Goal: Task Accomplishment & Management: Use online tool/utility

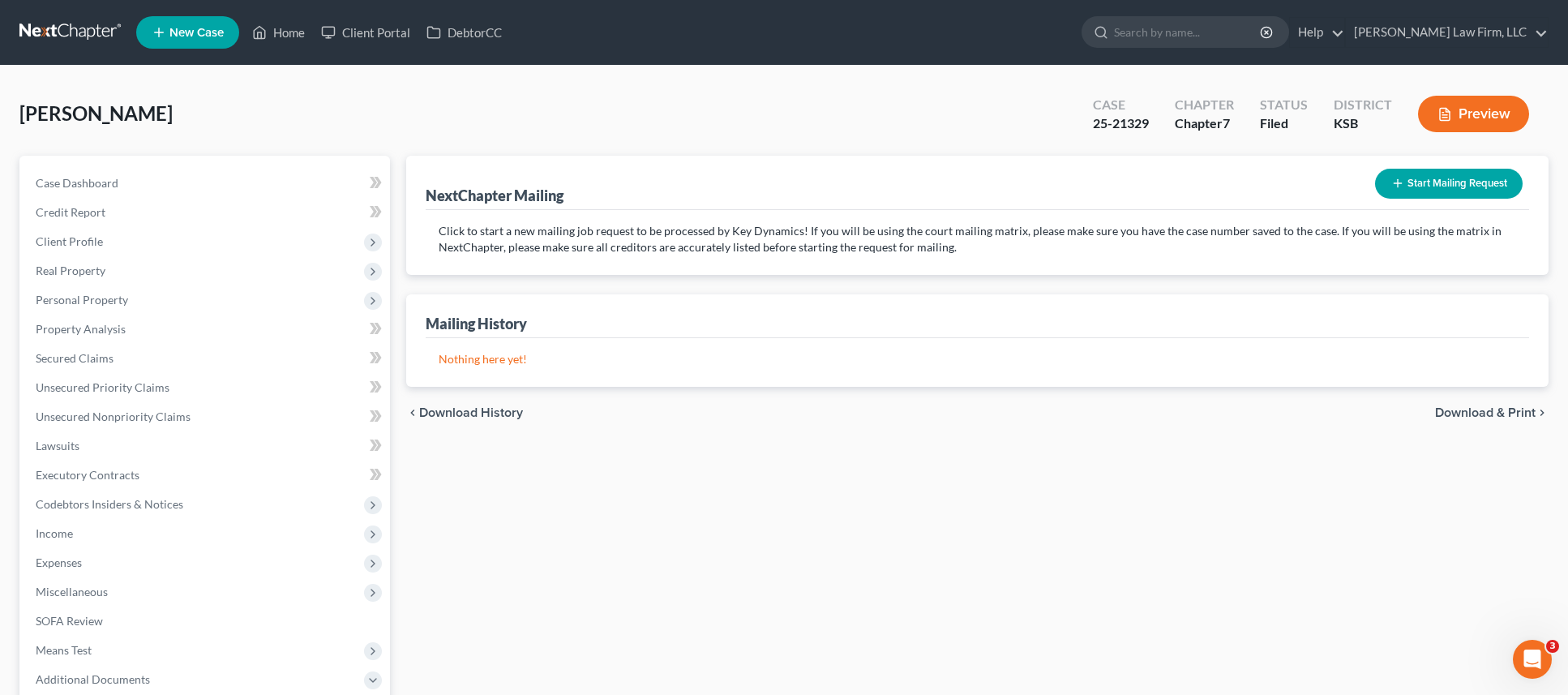
click at [77, 32] on link at bounding box center [71, 33] width 103 height 29
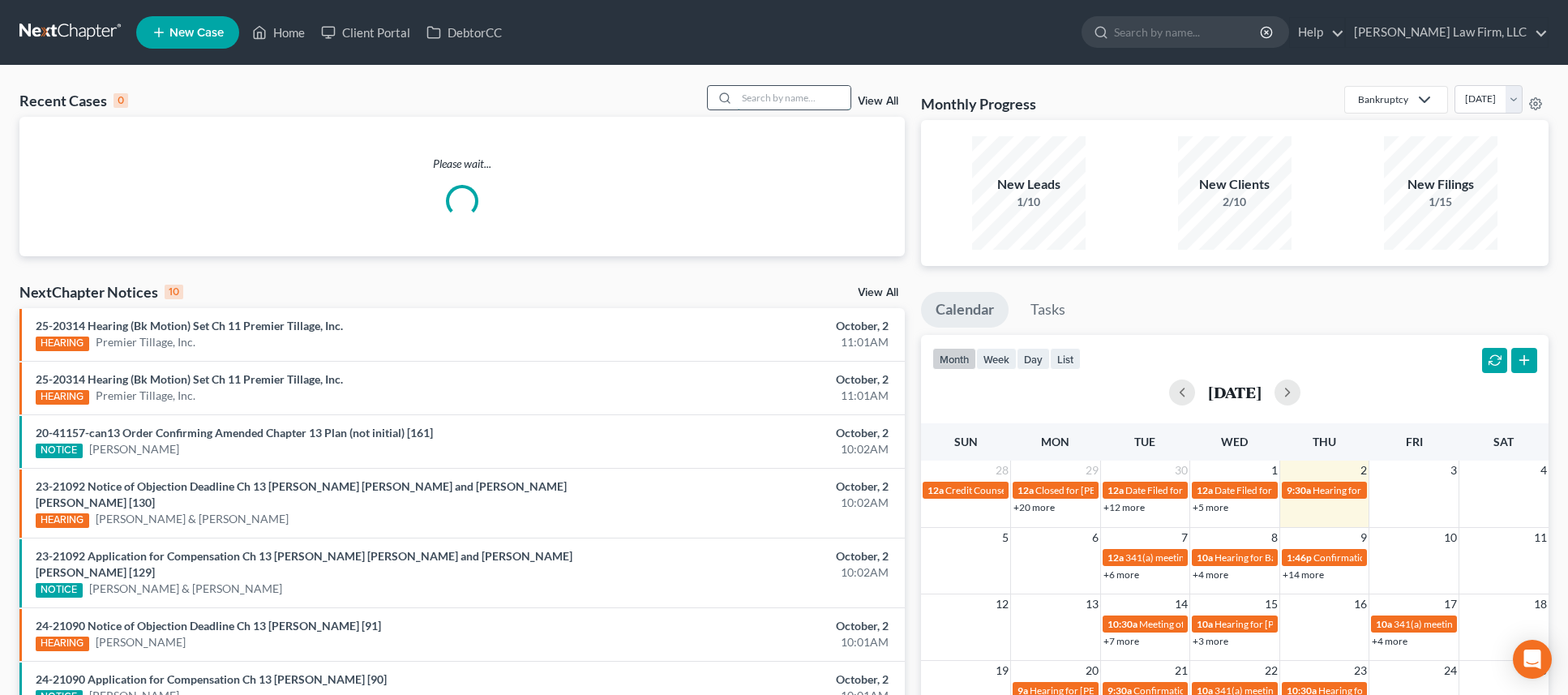
click at [764, 98] on input "search" at bounding box center [793, 98] width 113 height 24
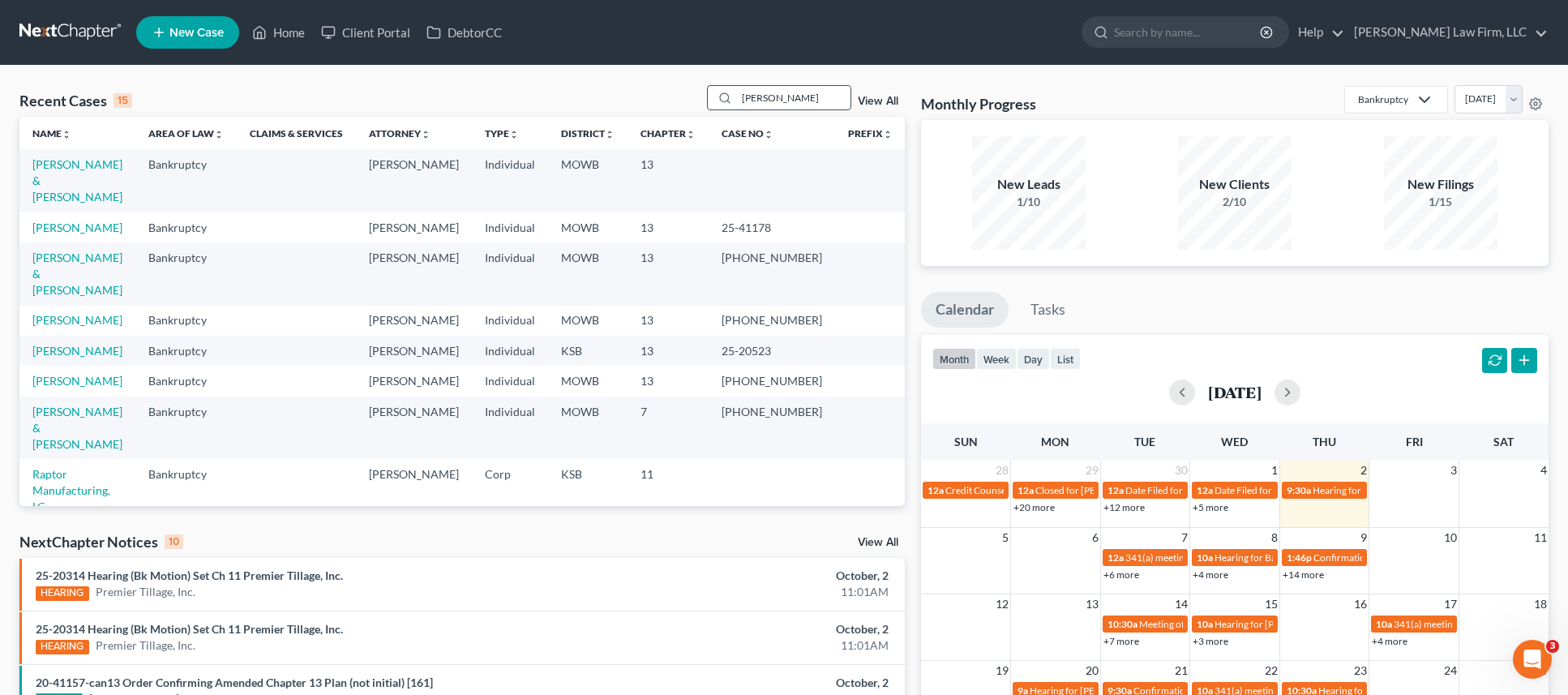
type input "[PERSON_NAME]"
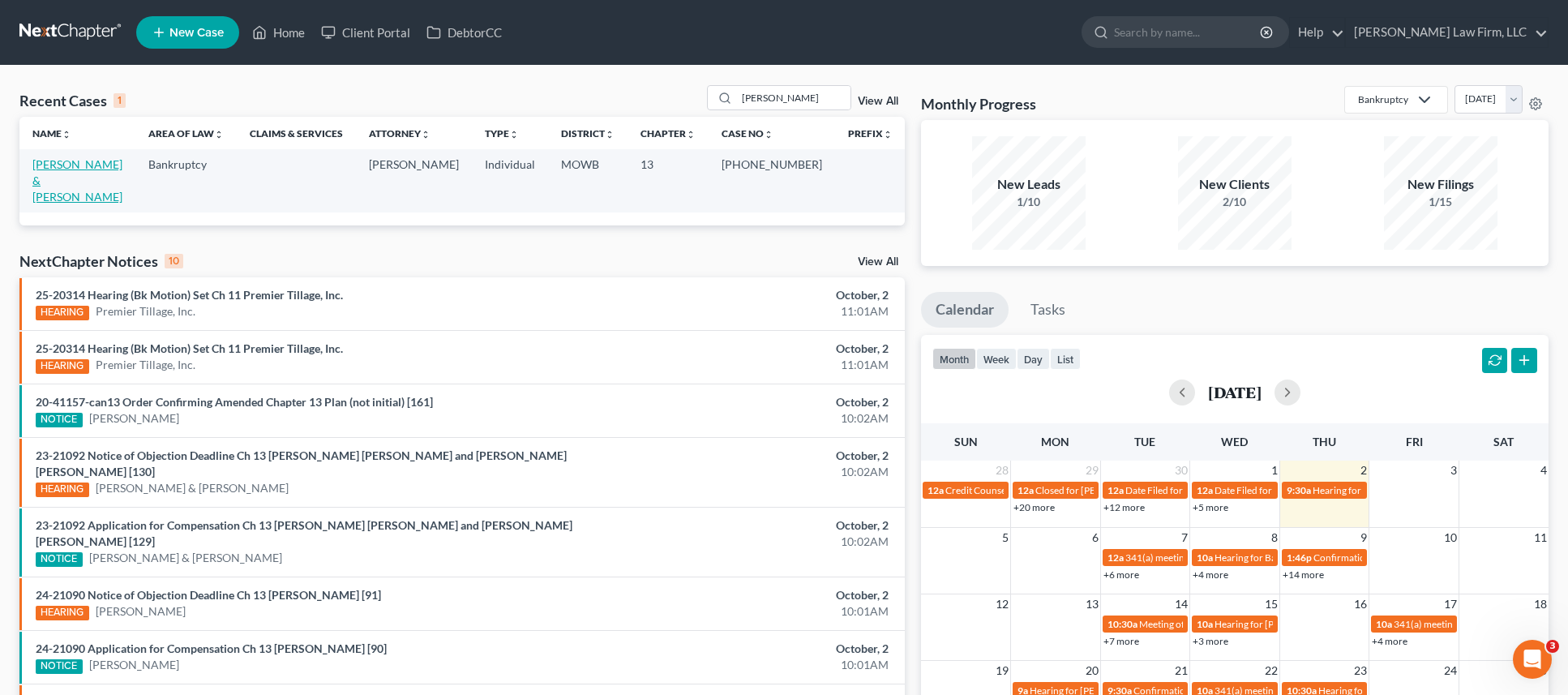
click at [121, 166] on link "[PERSON_NAME] & [PERSON_NAME]" at bounding box center [77, 180] width 90 height 46
select select "4"
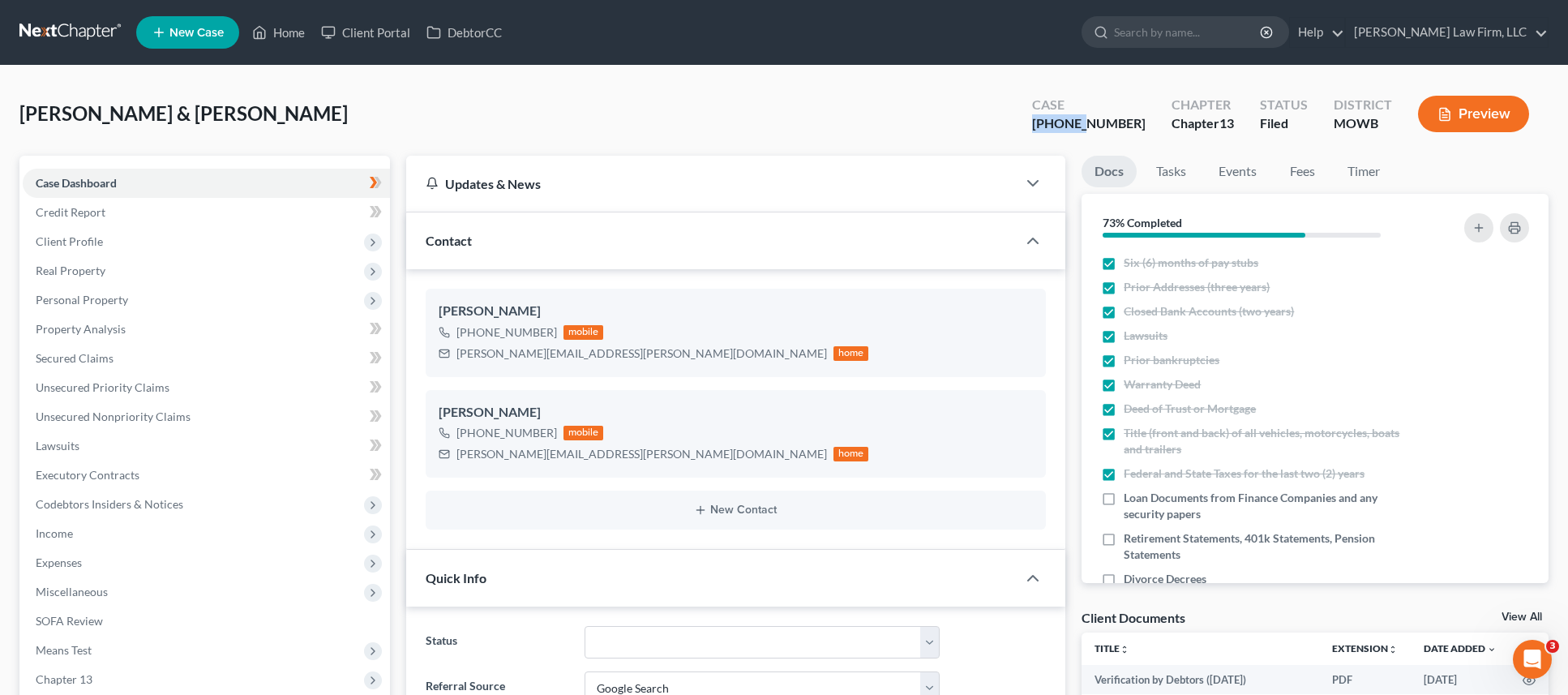
drag, startPoint x: 1122, startPoint y: 122, endPoint x: 1071, endPoint y: 121, distance: 51.0
click at [1071, 121] on div "[PHONE_NUMBER]" at bounding box center [1089, 123] width 113 height 19
drag, startPoint x: 1071, startPoint y: 121, endPoint x: 1119, endPoint y: 122, distance: 48.0
click at [1119, 122] on div "[PHONE_NUMBER]" at bounding box center [1089, 123] width 113 height 19
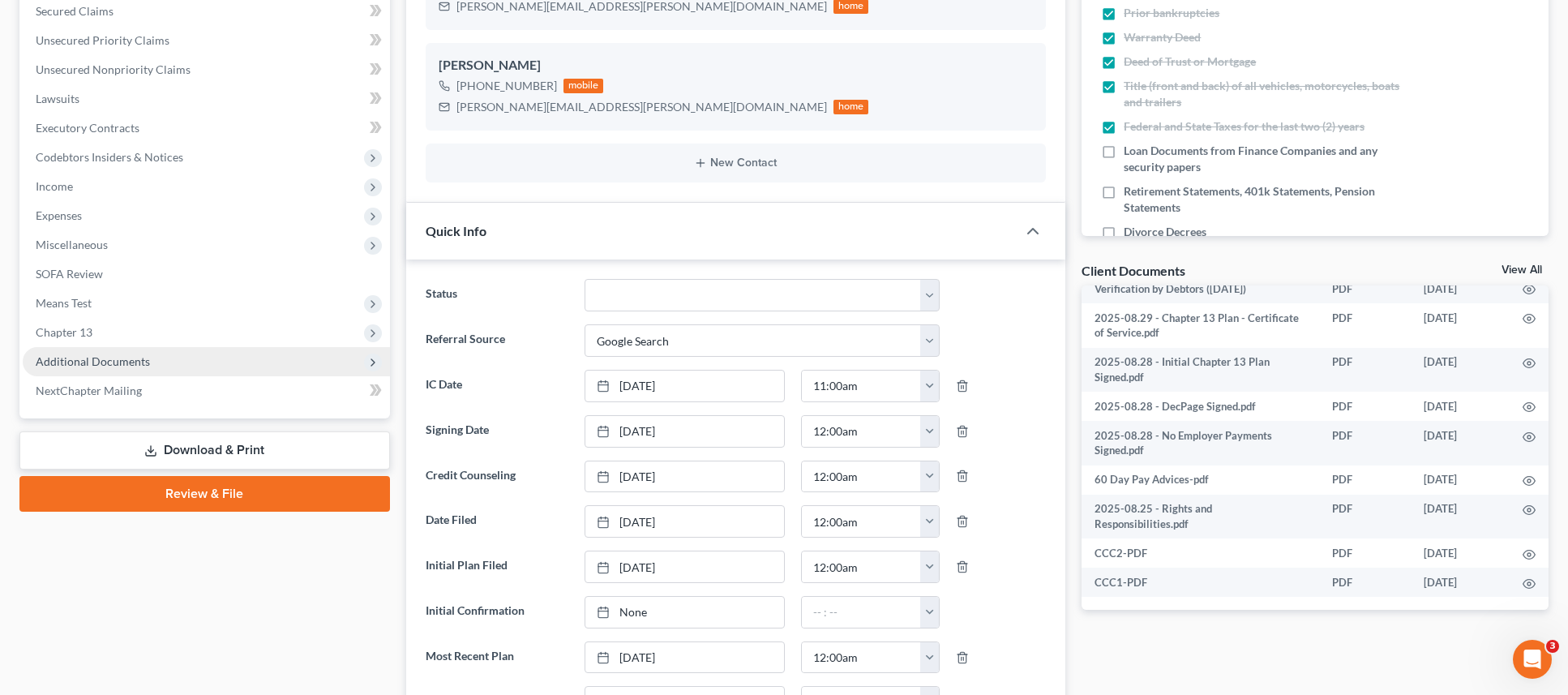
scroll to position [304, 0]
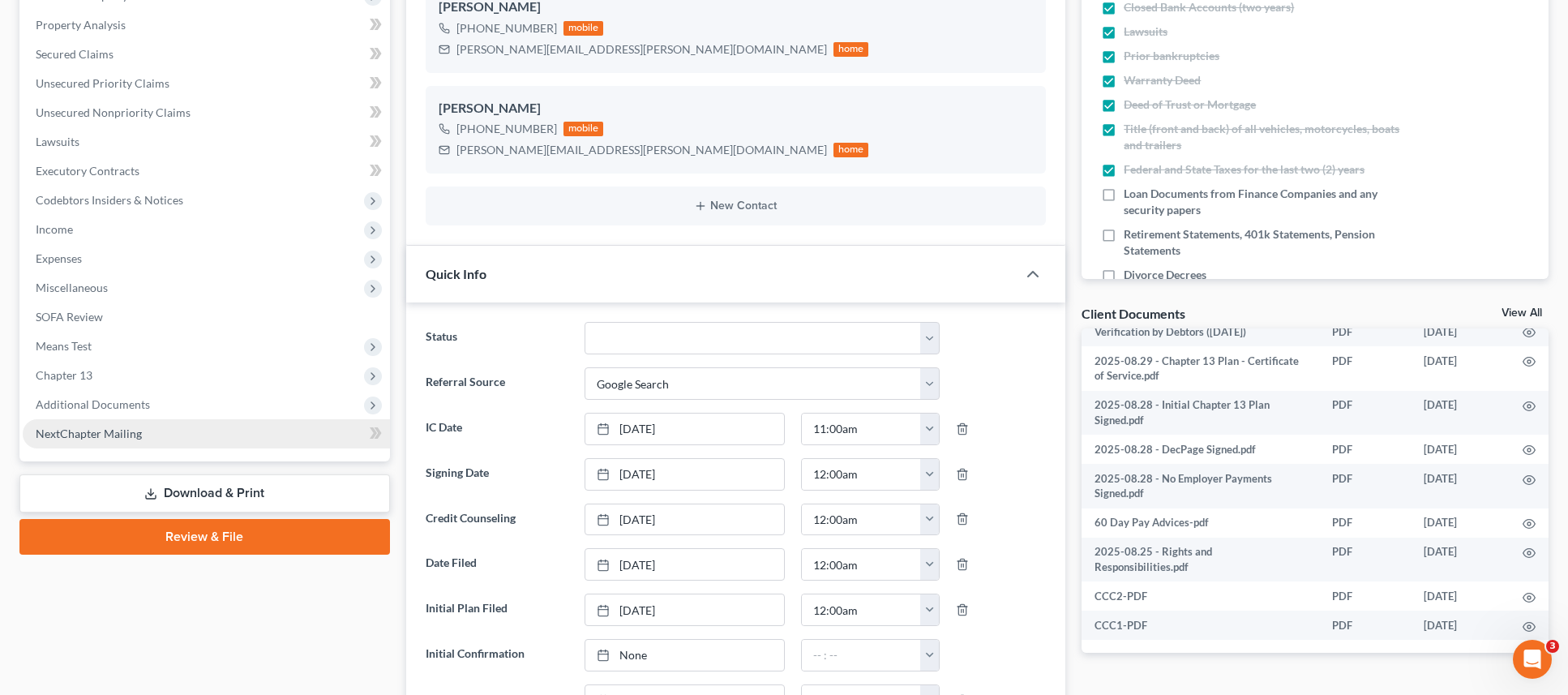
click at [214, 439] on link "NextChapter Mailing" at bounding box center [206, 434] width 368 height 29
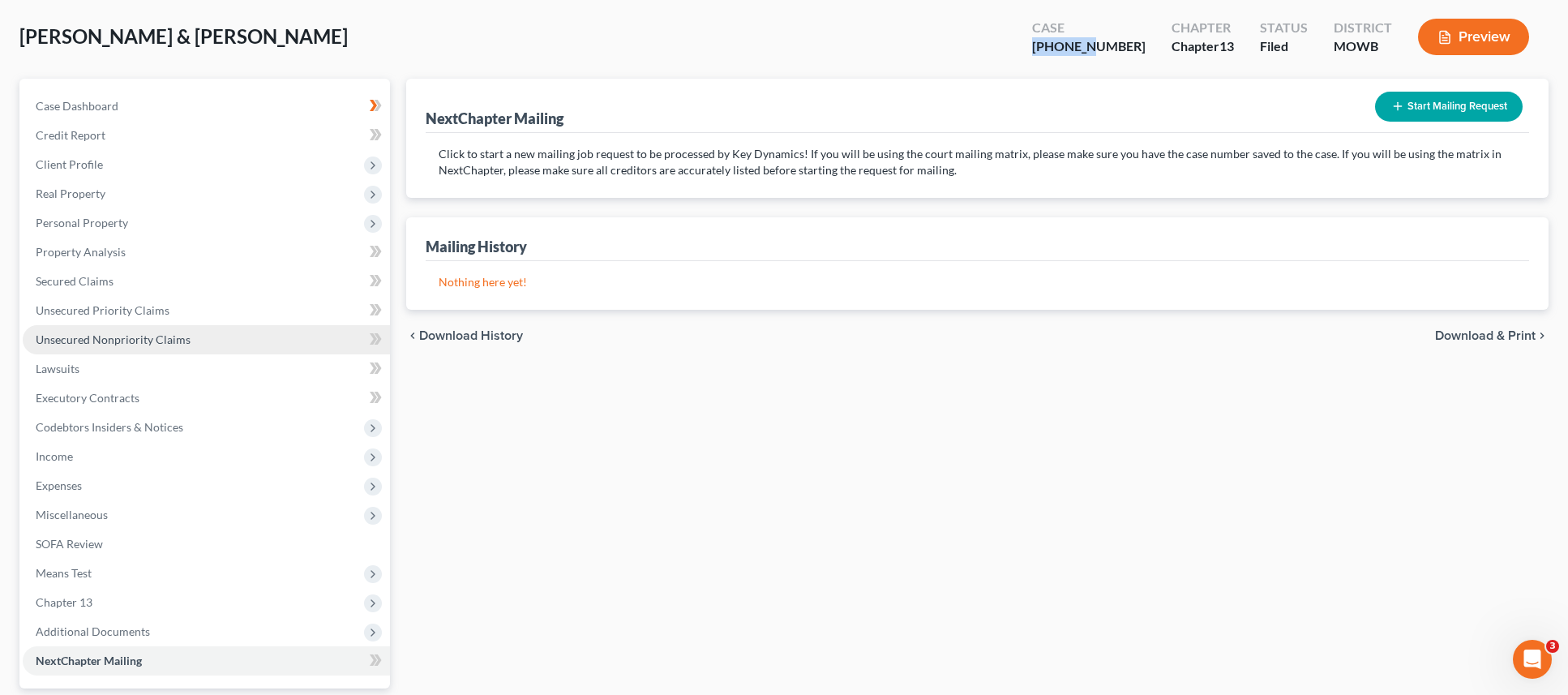
scroll to position [225, 0]
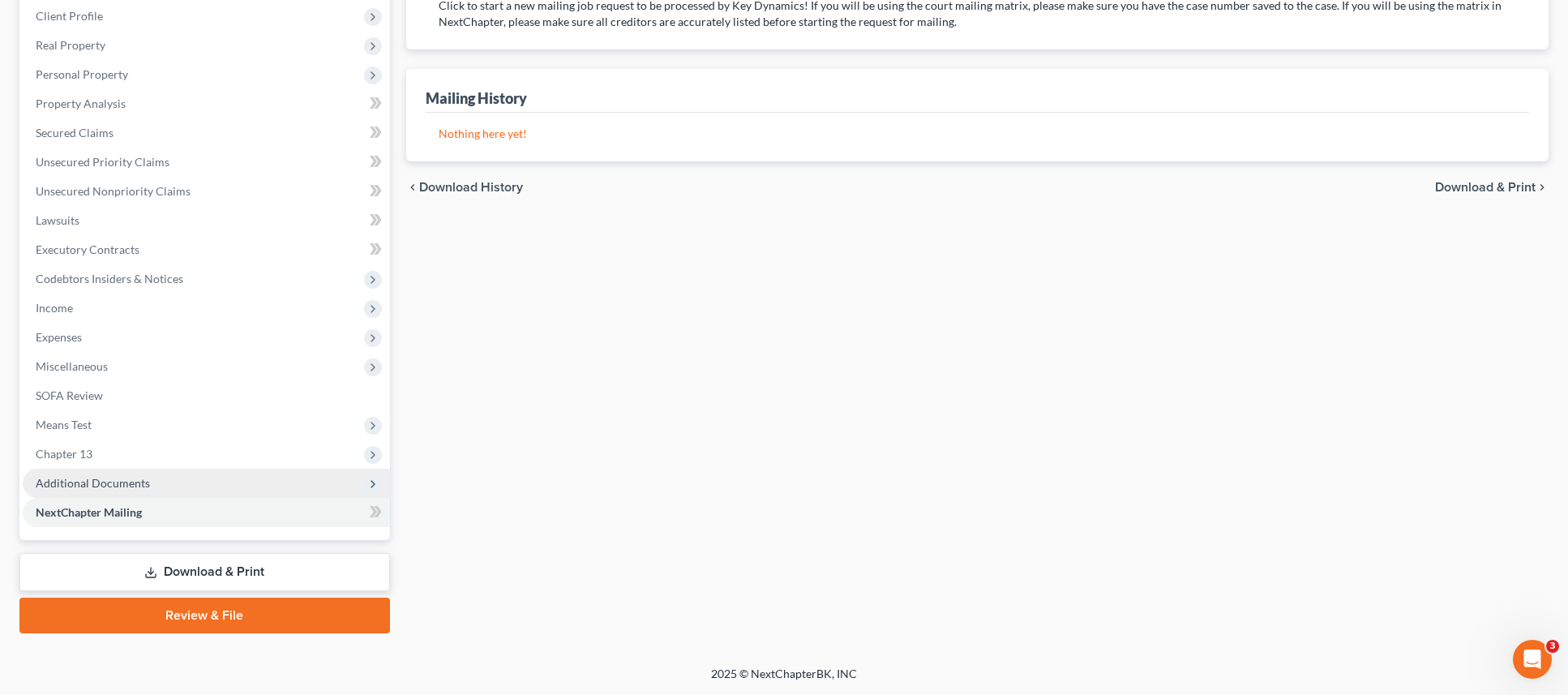
click at [240, 487] on span "Additional Documents" at bounding box center [206, 483] width 368 height 29
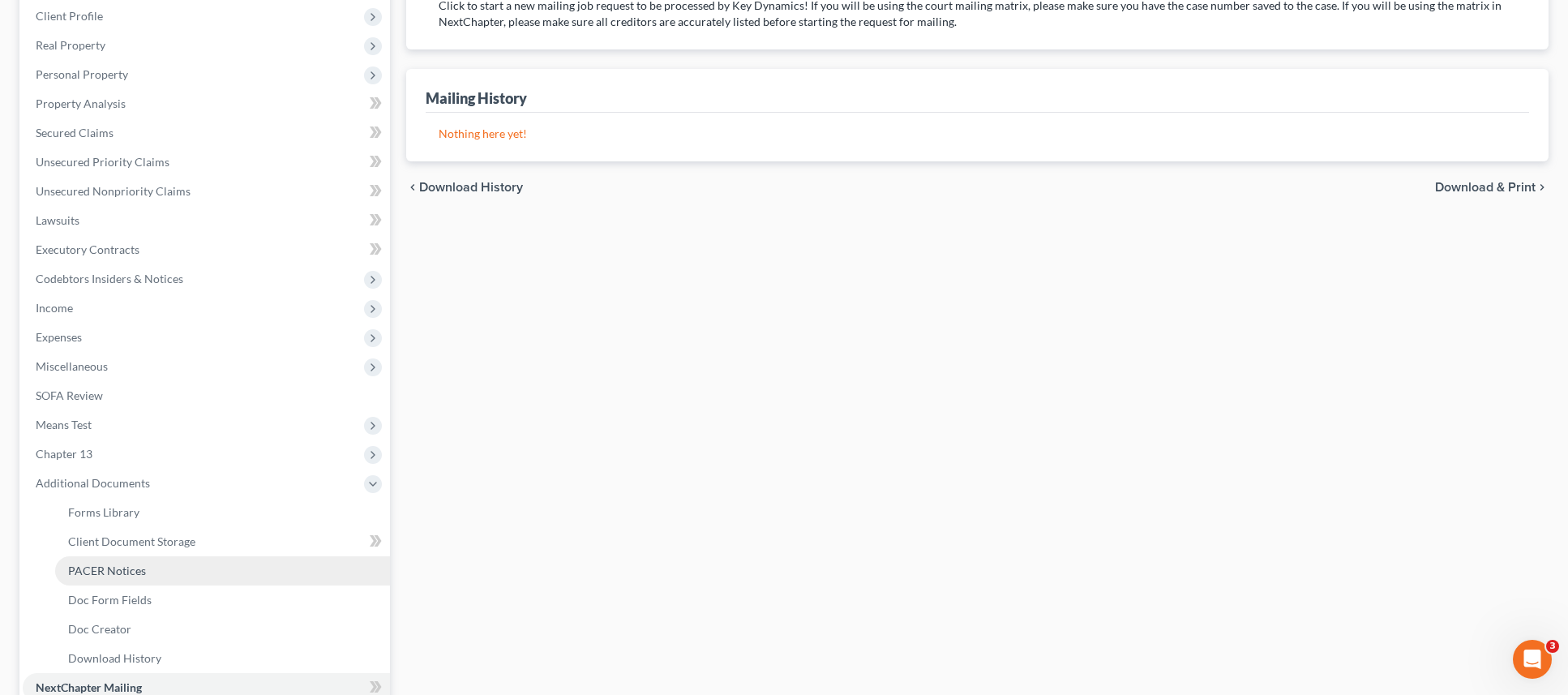
click at [256, 577] on link "PACER Notices" at bounding box center [222, 571] width 335 height 29
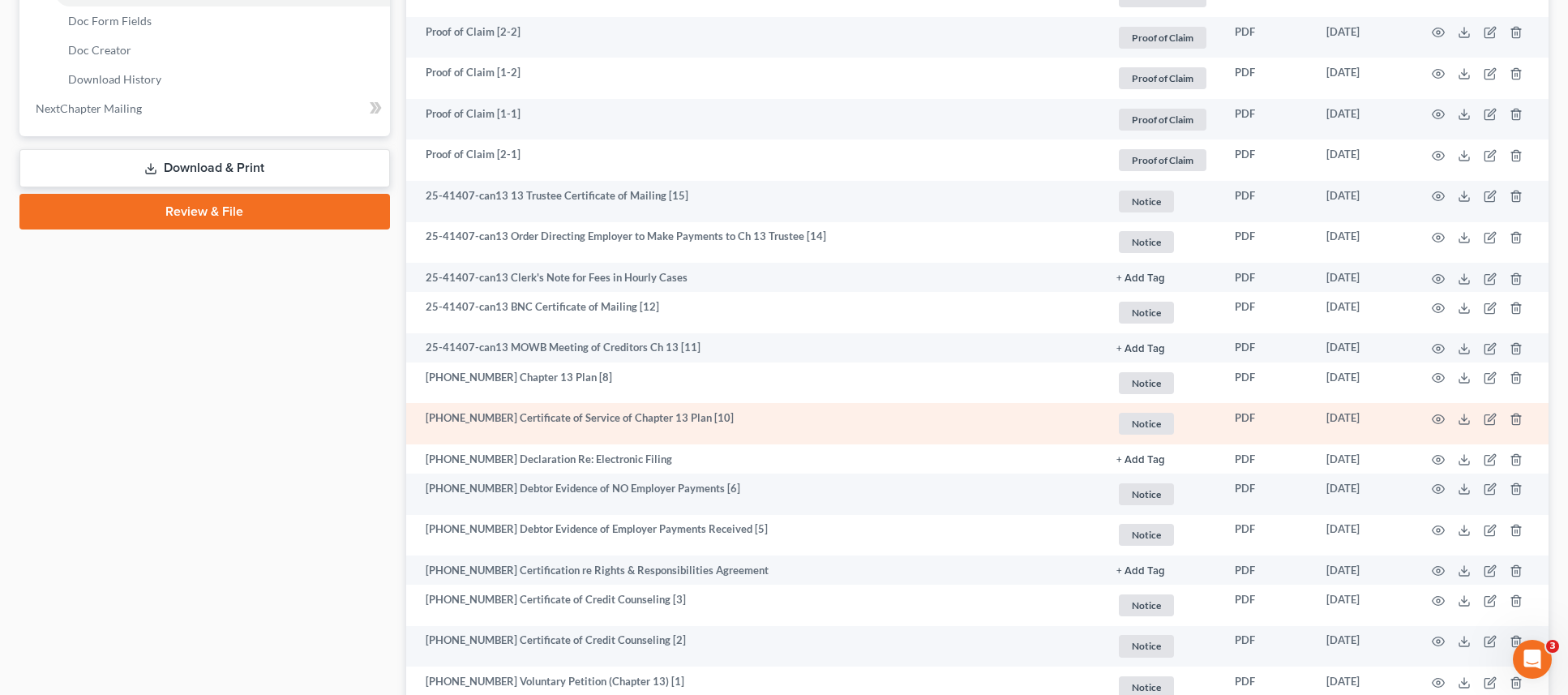
scroll to position [781, 0]
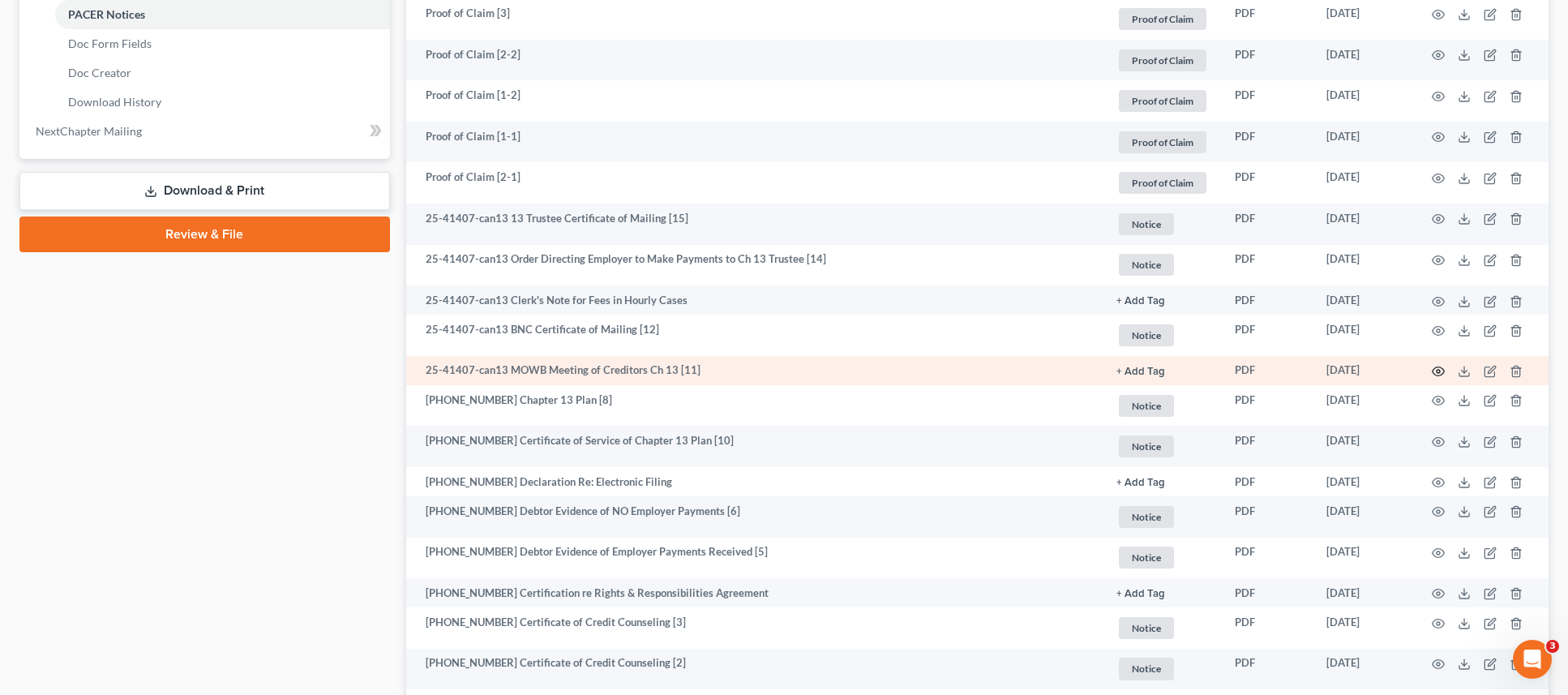
click at [1436, 367] on icon "button" at bounding box center [1438, 371] width 13 height 13
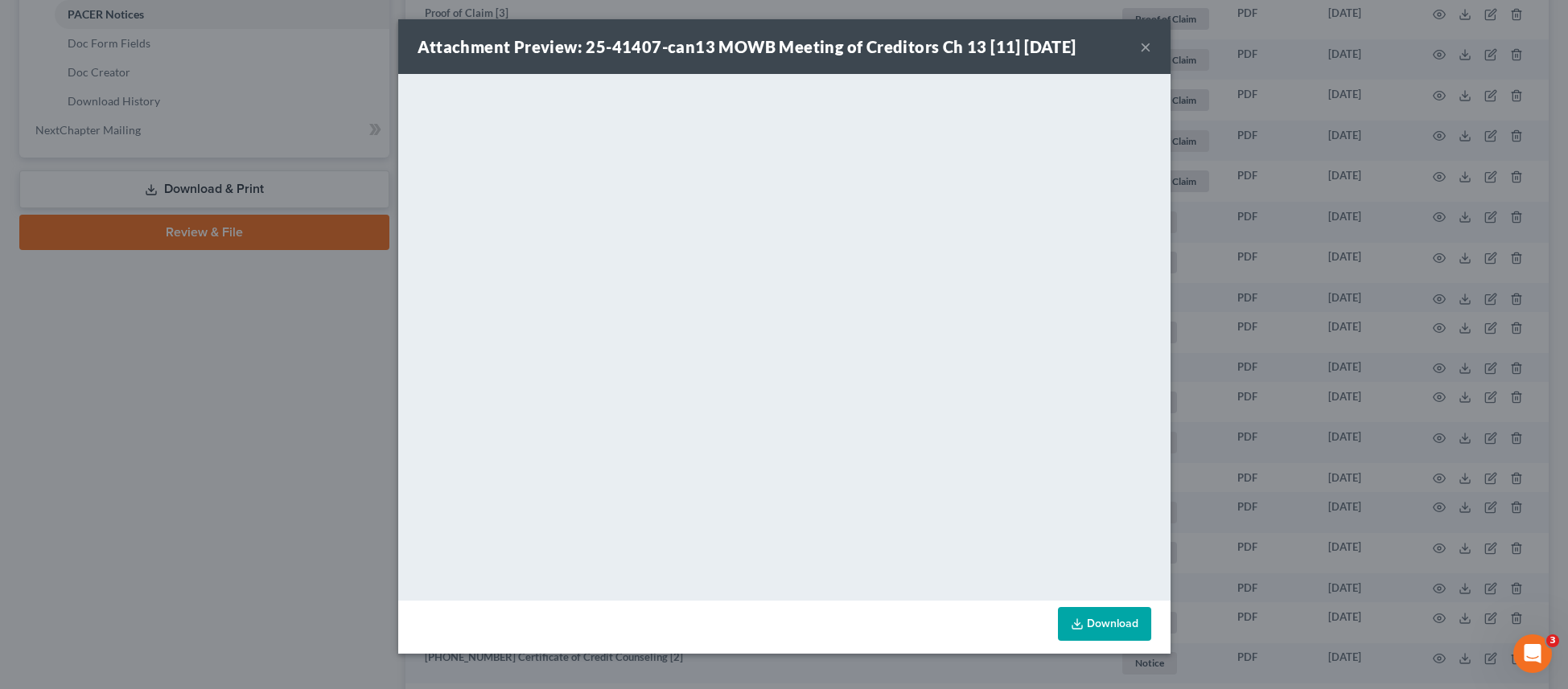
click at [1145, 45] on button "×" at bounding box center [1145, 46] width 12 height 19
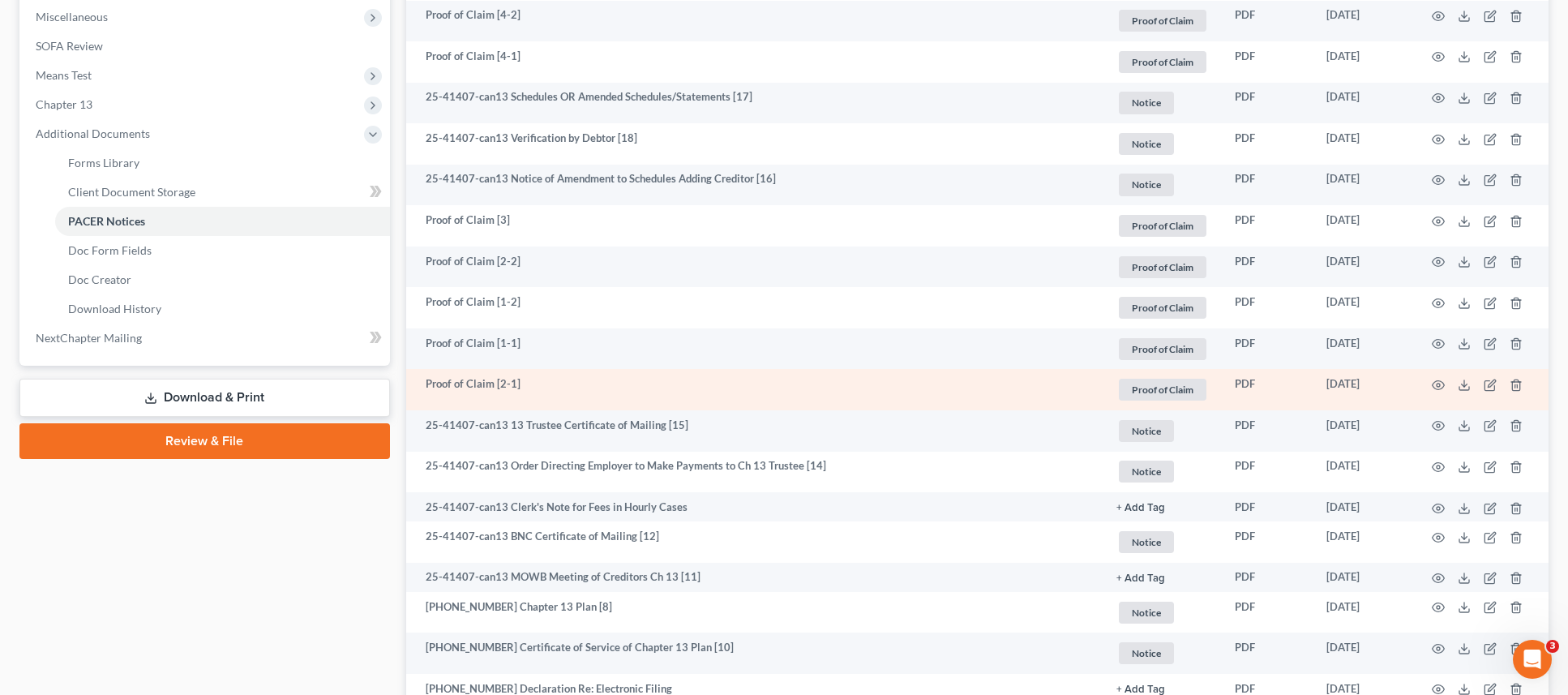
scroll to position [599, 0]
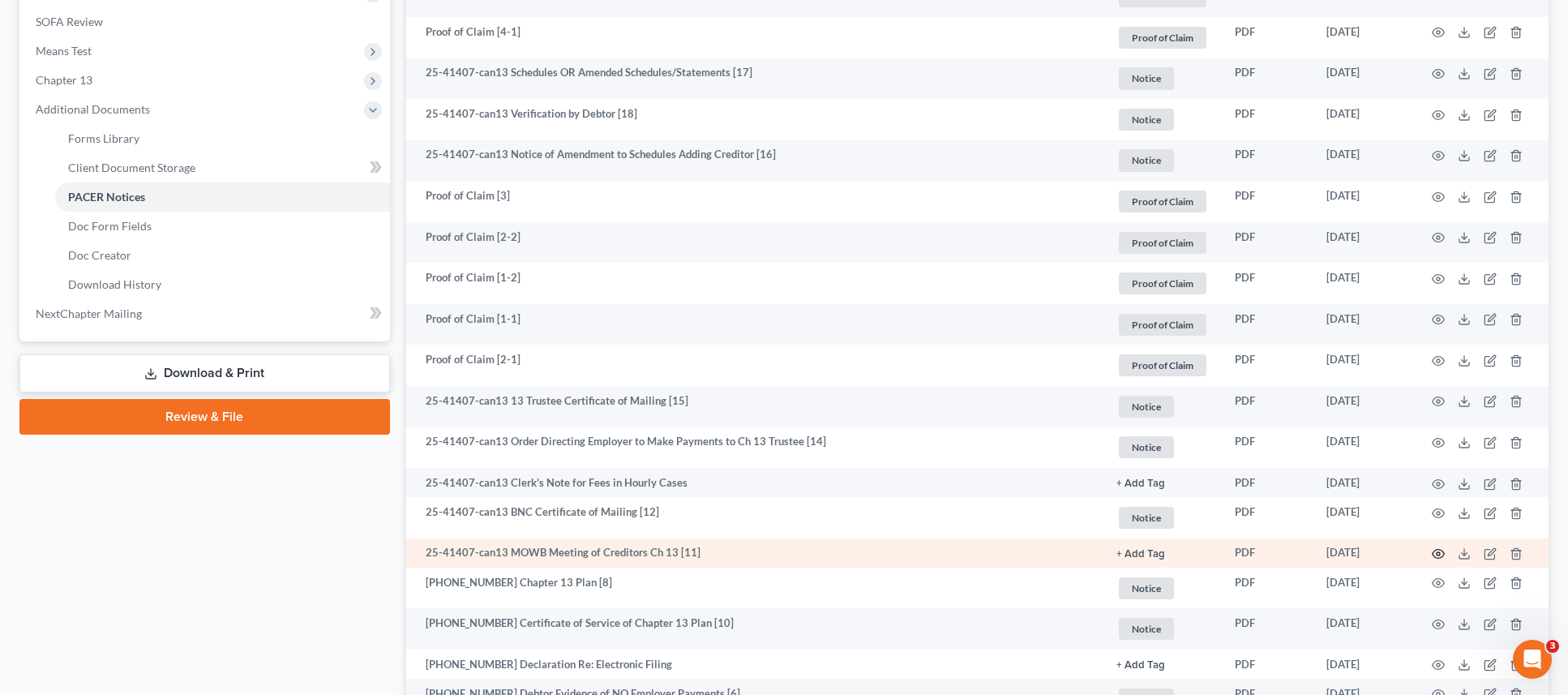
click at [1438, 550] on icon "button" at bounding box center [1438, 554] width 12 height 9
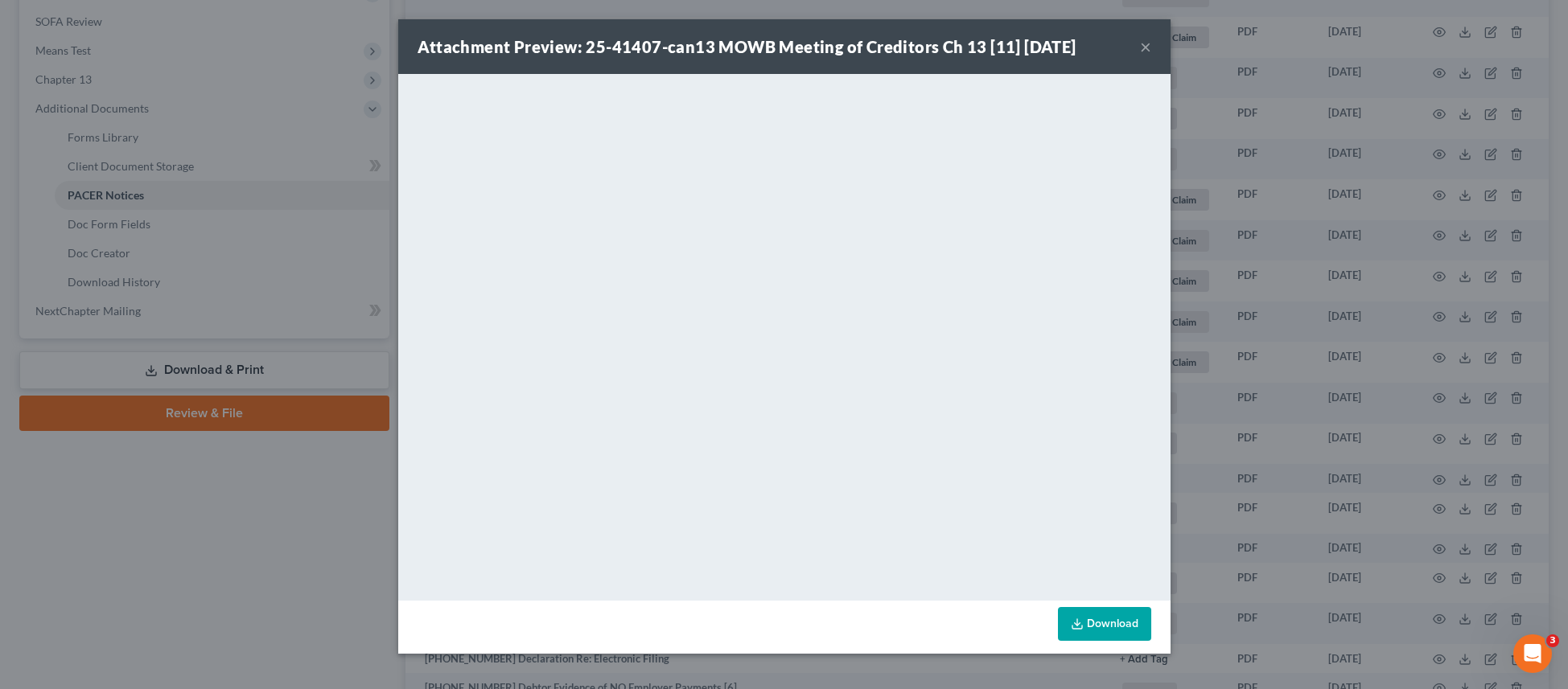
drag, startPoint x: 1142, startPoint y: 48, endPoint x: 1131, endPoint y: 80, distance: 33.8
click at [1142, 48] on button "×" at bounding box center [1145, 46] width 12 height 19
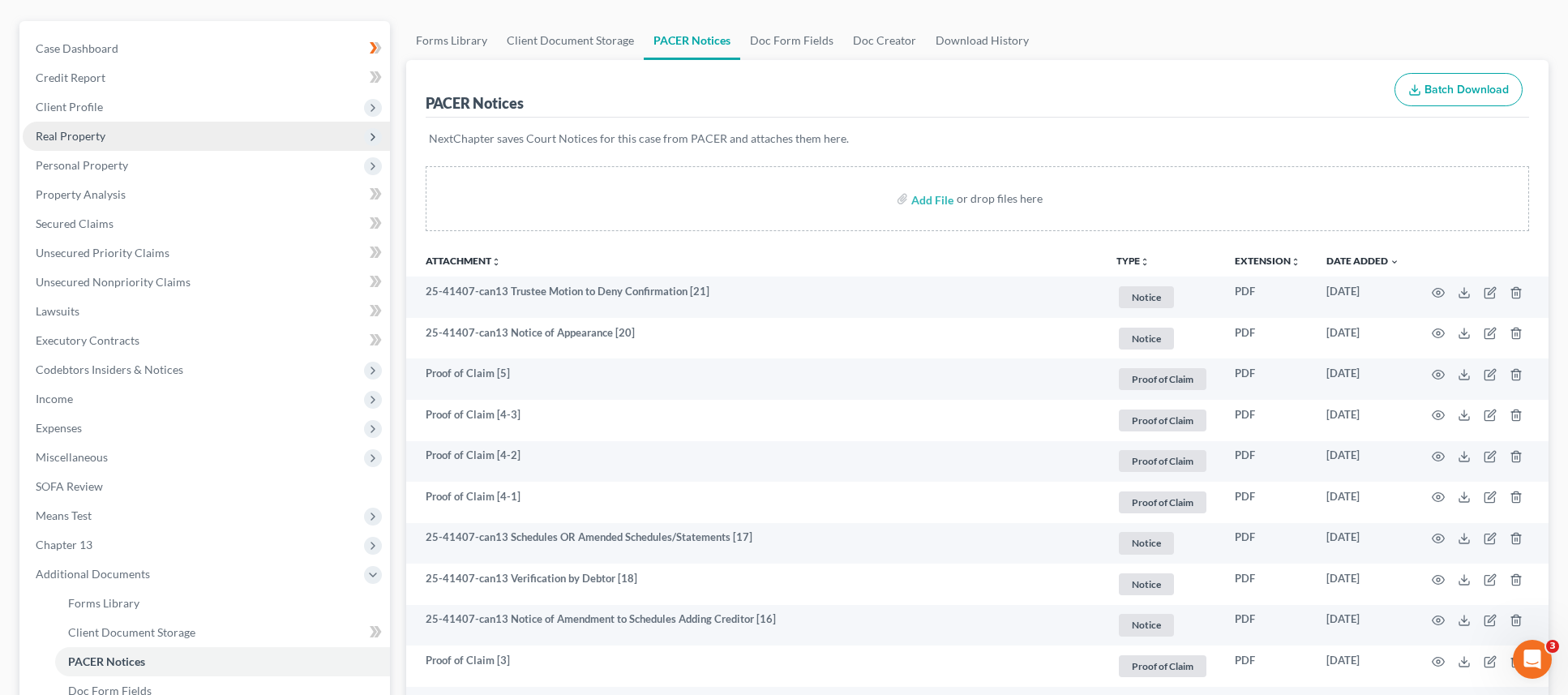
scroll to position [0, 0]
